Goal: Information Seeking & Learning: Learn about a topic

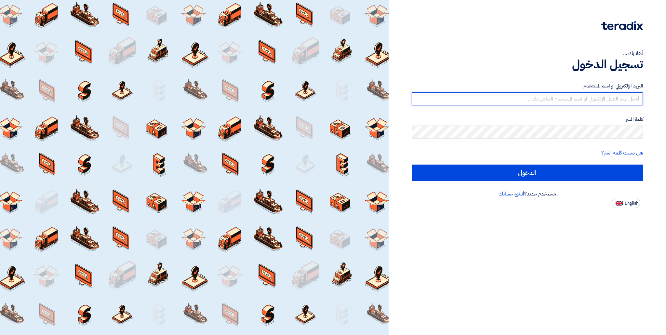
click at [500, 98] on input "text" at bounding box center [526, 98] width 231 height 13
type input "[EMAIL_ADDRESS][DOMAIN_NAME]"
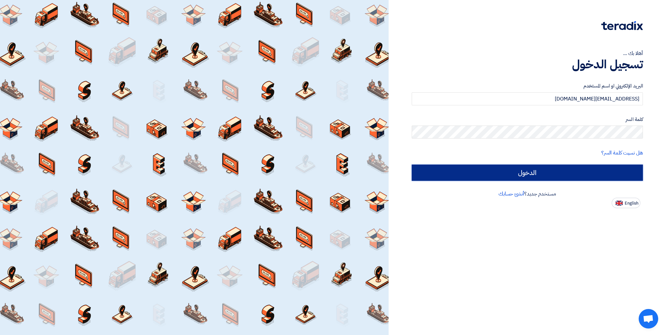
click at [463, 168] on input "الدخول" at bounding box center [526, 172] width 231 height 16
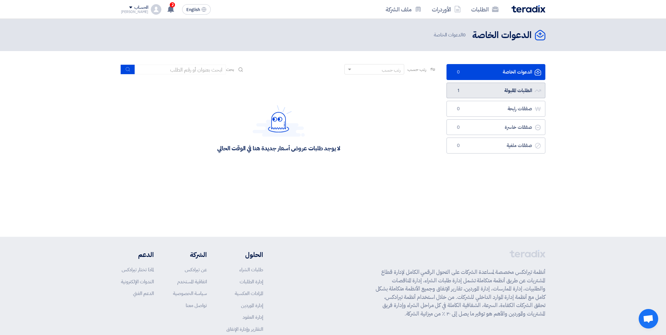
click at [472, 87] on link "الطلبات المقبولة الطلبات المقبولة 1" at bounding box center [495, 91] width 99 height 16
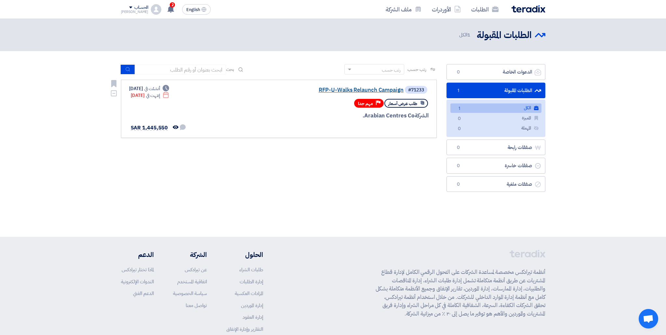
click at [356, 91] on link "RFP-U-Walks Relaunch Campaign" at bounding box center [338, 90] width 130 height 6
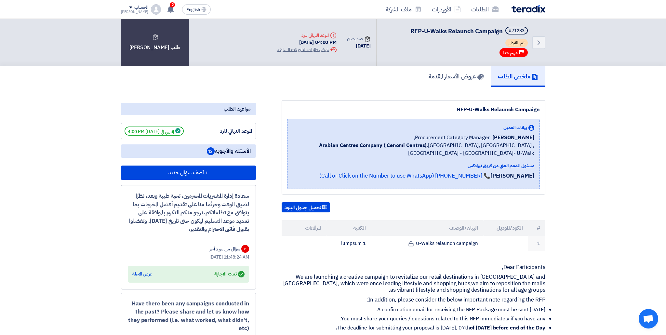
click at [252, 150] on h5 "الأسئلة والأجوبة 12" at bounding box center [188, 150] width 135 height 13
drag, startPoint x: 224, startPoint y: 152, endPoint x: 211, endPoint y: 152, distance: 12.7
click at [222, 152] on span "الأسئلة والأجوبة 12" at bounding box center [229, 151] width 44 height 8
click at [209, 152] on span "12" at bounding box center [211, 151] width 8 height 8
click at [167, 10] on icon at bounding box center [170, 9] width 7 height 7
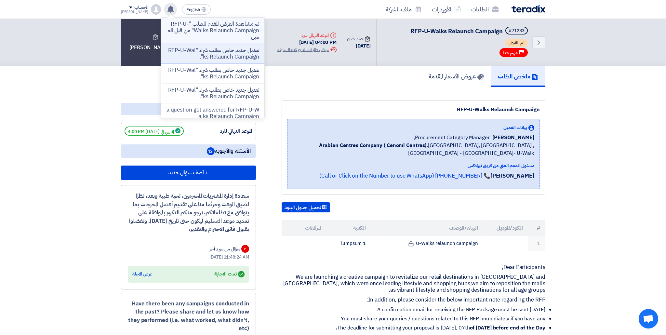
click at [209, 35] on p "تم مشاهدة العرض المقدم للطلب "RFP-U-Walks Relaunch Campaign" من قبل العميل" at bounding box center [212, 31] width 93 height 20
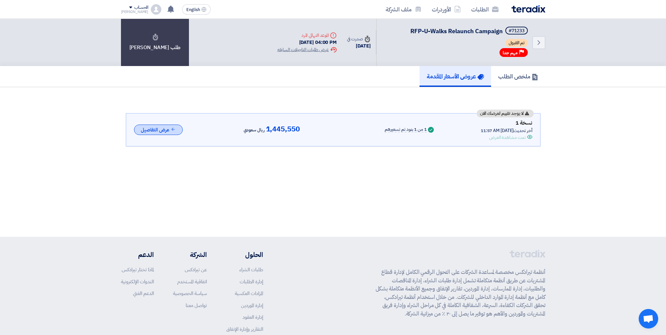
click at [170, 130] on button "عرض التفاصيل" at bounding box center [158, 129] width 49 height 11
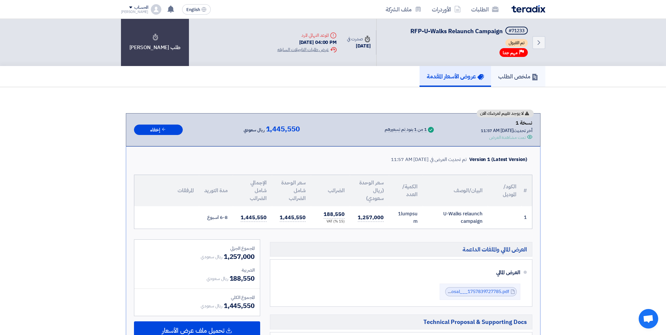
click at [514, 74] on h5 "ملخص الطلب" at bounding box center [518, 75] width 40 height 7
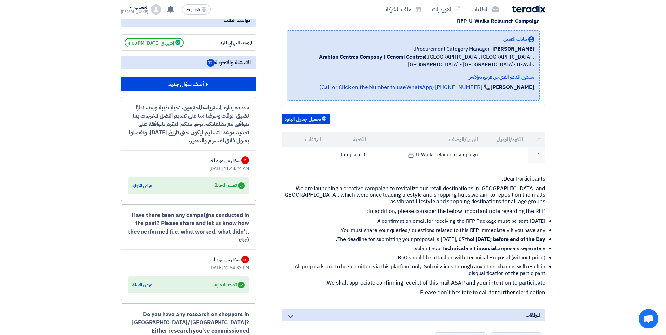
scroll to position [89, 0]
click at [142, 186] on div "عرض الاجابة" at bounding box center [142, 185] width 20 height 7
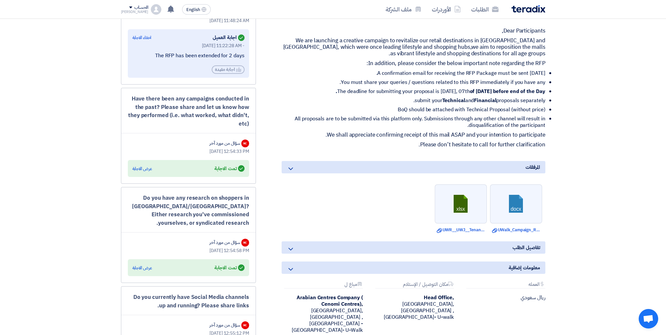
scroll to position [237, 0]
click at [148, 170] on div "عرض الاجابة" at bounding box center [142, 168] width 20 height 7
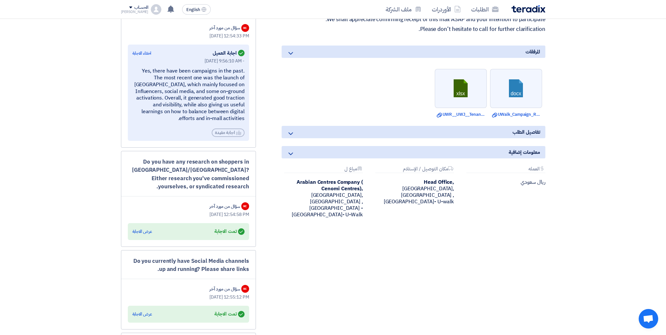
scroll to position [353, 0]
click at [145, 229] on div "عرض الاجابة" at bounding box center [142, 230] width 20 height 7
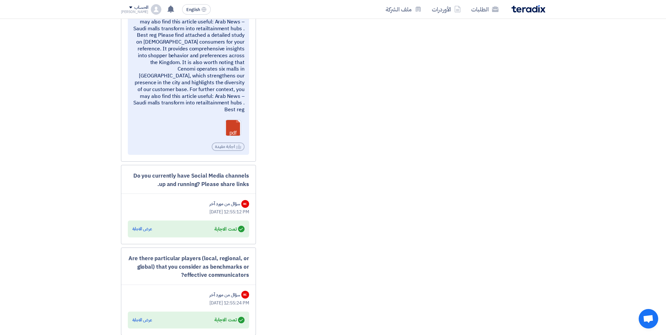
scroll to position [660, 0]
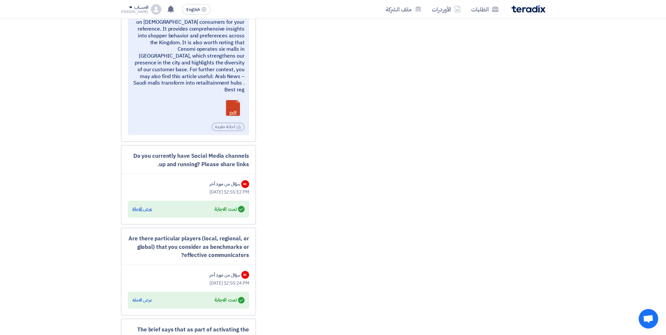
click at [146, 206] on div "عرض الاجابة" at bounding box center [142, 209] width 20 height 7
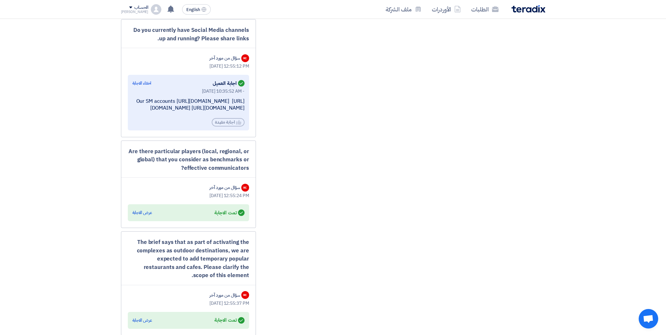
scroll to position [817, 0]
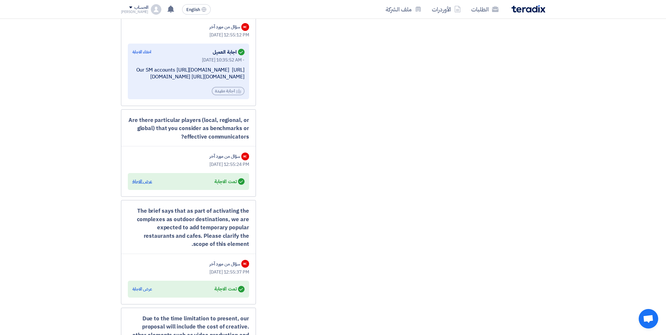
click at [142, 185] on div "عرض الاجابة" at bounding box center [142, 181] width 20 height 7
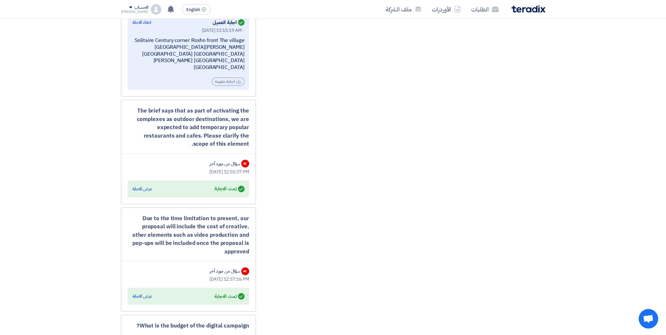
scroll to position [979, 0]
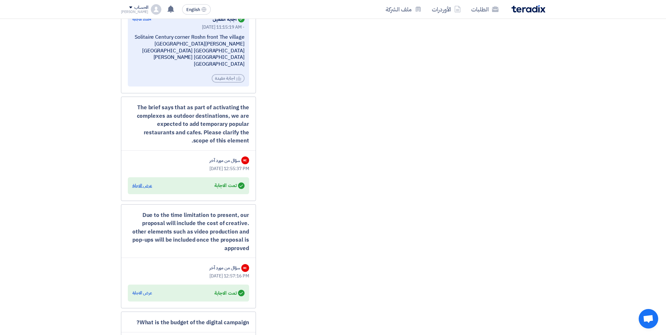
click at [150, 189] on div "عرض الاجابة" at bounding box center [142, 185] width 20 height 7
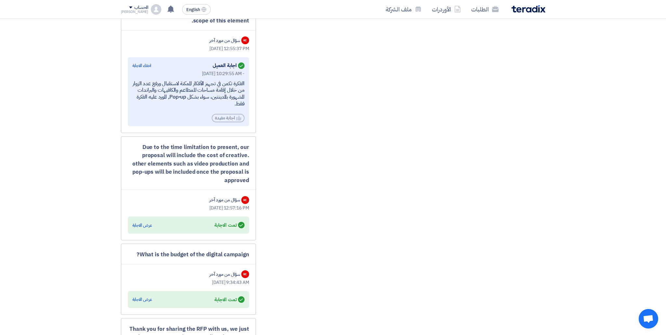
scroll to position [1133, 0]
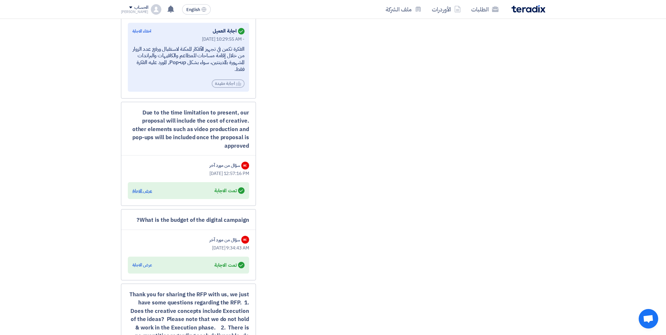
click at [143, 194] on div "عرض الاجابة" at bounding box center [142, 191] width 20 height 7
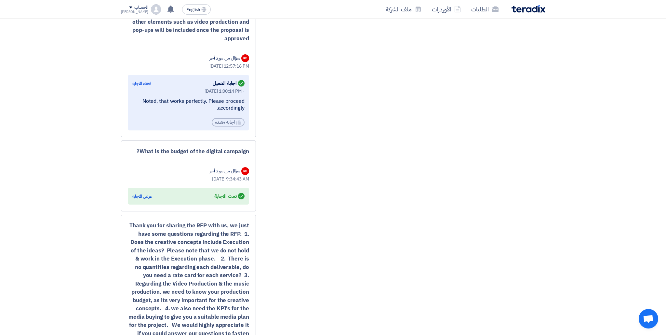
scroll to position [1242, 0]
click at [146, 198] on div "عرض الاجابة" at bounding box center [142, 194] width 20 height 7
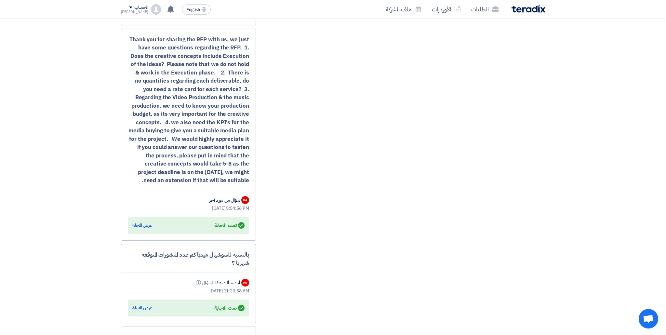
scroll to position [1529, 0]
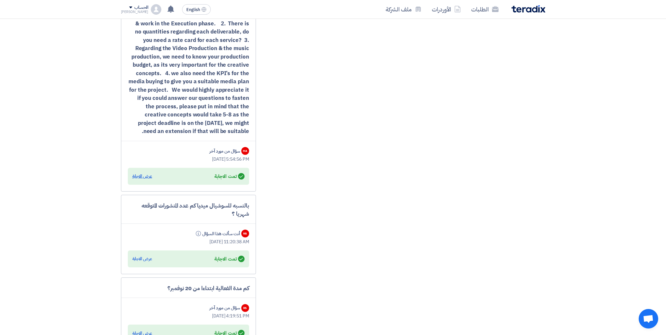
click at [140, 179] on div "عرض الاجابة" at bounding box center [142, 176] width 20 height 7
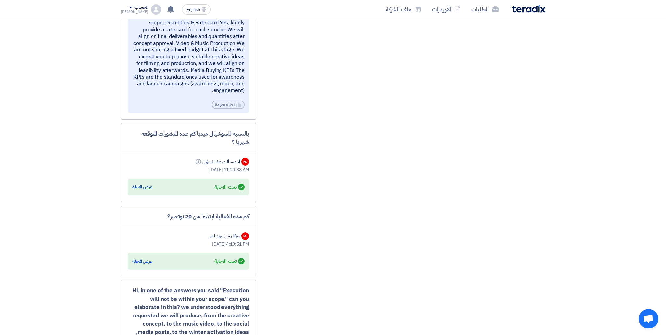
scroll to position [1721, 0]
click at [145, 190] on div "عرض الاجابة" at bounding box center [142, 186] width 20 height 7
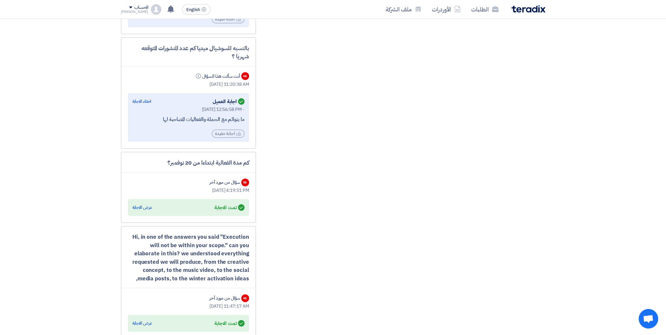
scroll to position [1807, 0]
click at [142, 210] on div "عرض الاجابة" at bounding box center [142, 206] width 20 height 7
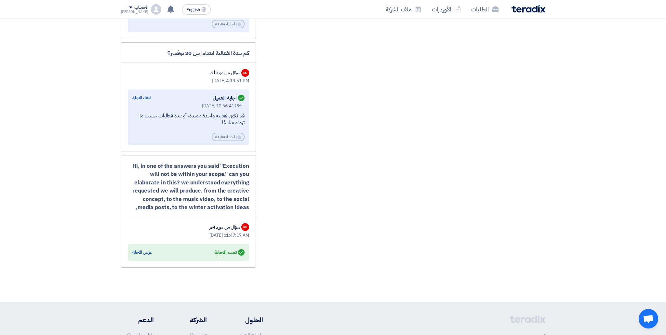
scroll to position [1916, 0]
click at [147, 255] on div "عرض الاجابة" at bounding box center [142, 252] width 20 height 7
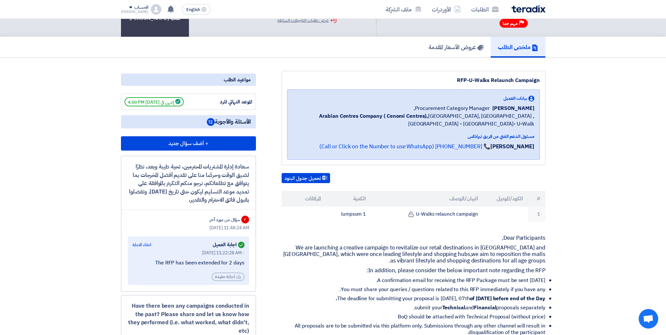
scroll to position [0, 0]
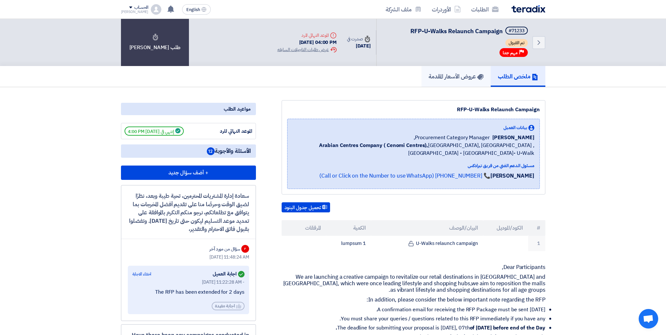
click at [446, 71] on link "عروض الأسعار المقدمة" at bounding box center [455, 76] width 69 height 21
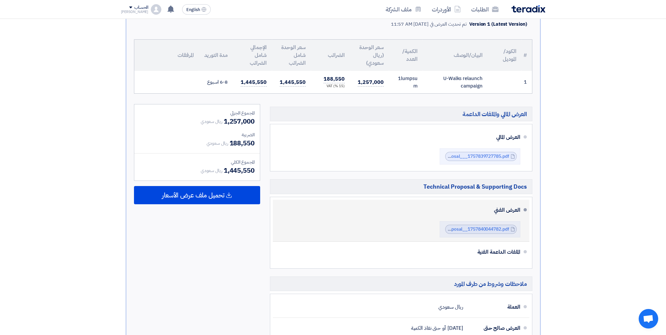
scroll to position [190, 0]
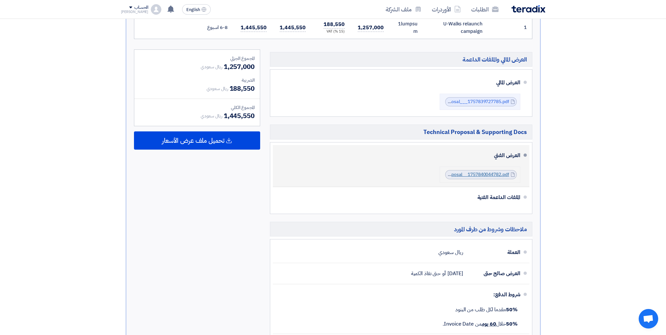
click at [457, 175] on link "Cenomi_Centers__UWalk_Relaunch_Campaign__Technical_Proposal__1757840044782.pdf" at bounding box center [414, 174] width 189 height 7
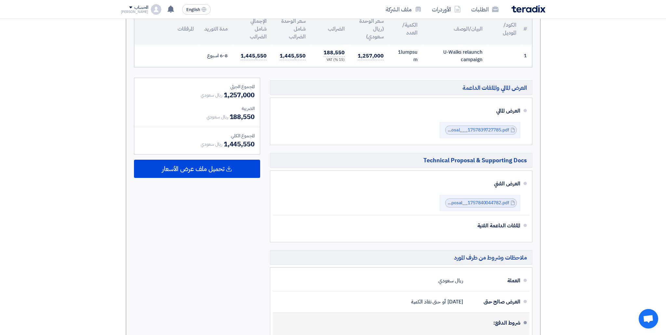
scroll to position [0, 0]
